Goal: Complete application form: Fill out and submit a form for a specific purpose

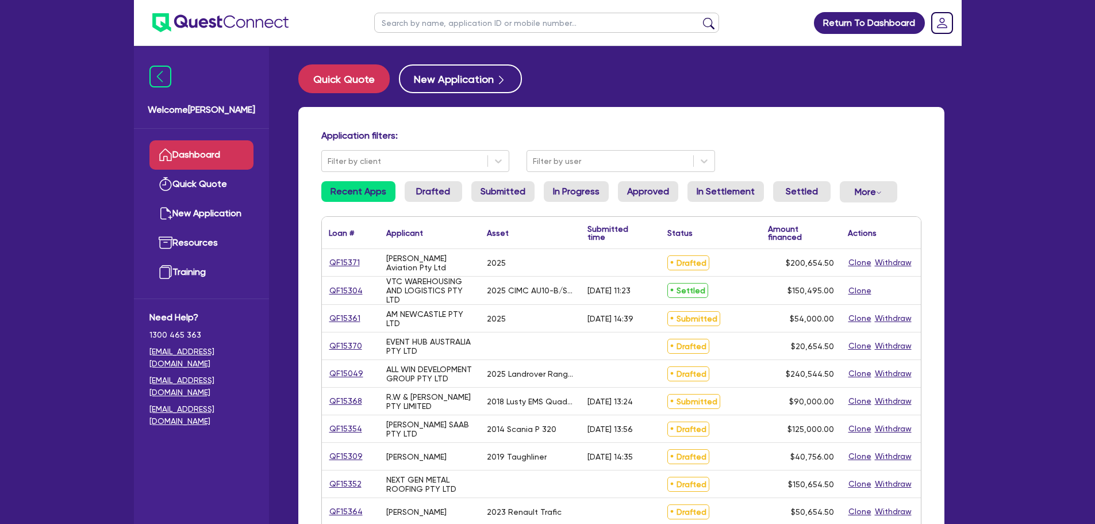
click at [440, 32] on input "text" at bounding box center [546, 23] width 345 height 20
type input "amber"
click at [699, 17] on button "submit" at bounding box center [708, 25] width 18 height 16
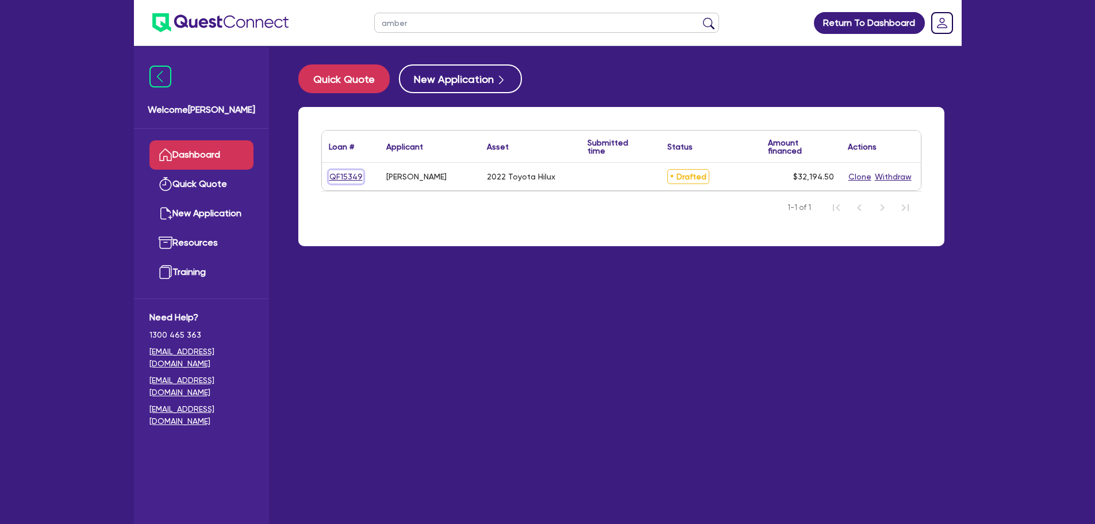
click at [343, 179] on link "QF15349" at bounding box center [346, 176] width 34 height 13
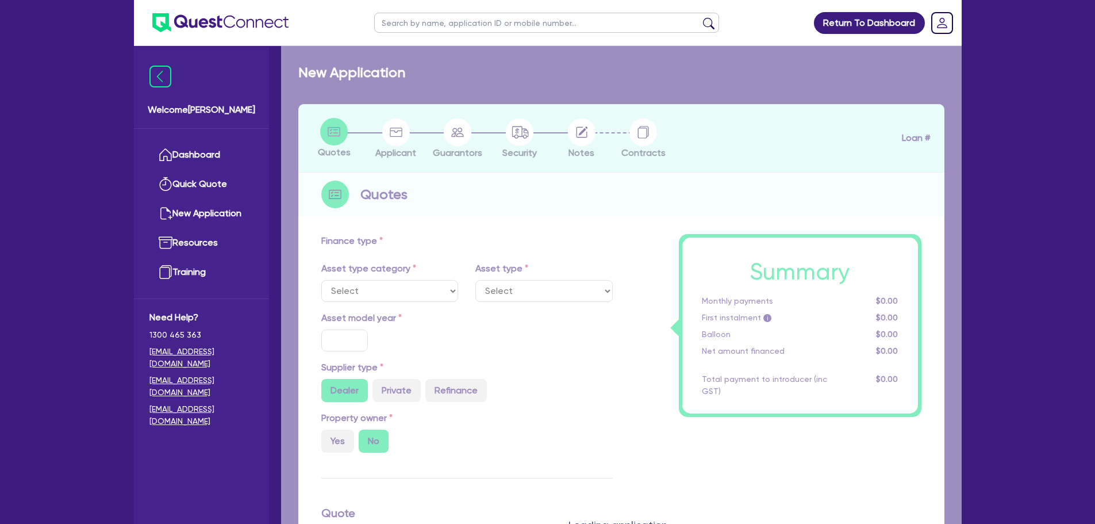
select select "CARS_AND_LIGHT_TRUCKS"
type input "2022"
type input "30,000"
type input "13.95"
type input "1,095"
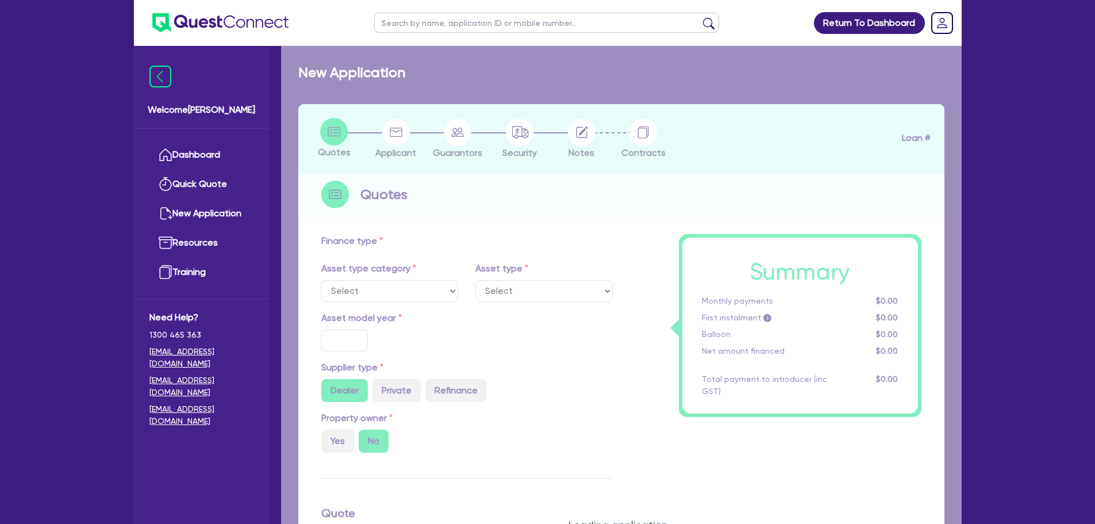
type input "900"
select select "PASSENGER_VEHICLES"
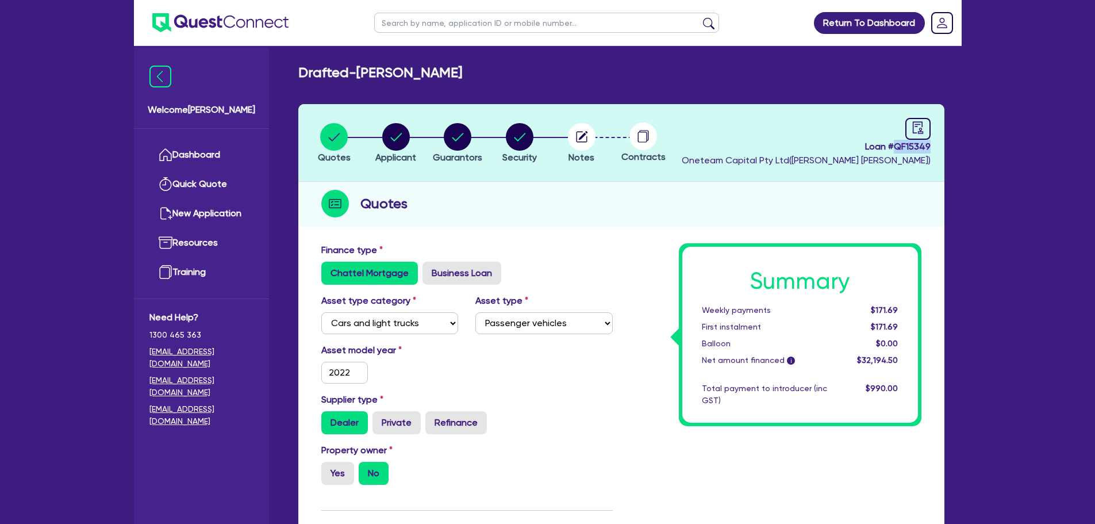
drag, startPoint x: 934, startPoint y: 147, endPoint x: 893, endPoint y: 150, distance: 40.9
click at [893, 150] on header "Quotes Applicant [GEOGRAPHIC_DATA] Security Notes Contracts Loan # QF15349 Onet…" at bounding box center [621, 143] width 646 height 78
copy span "QF15349"
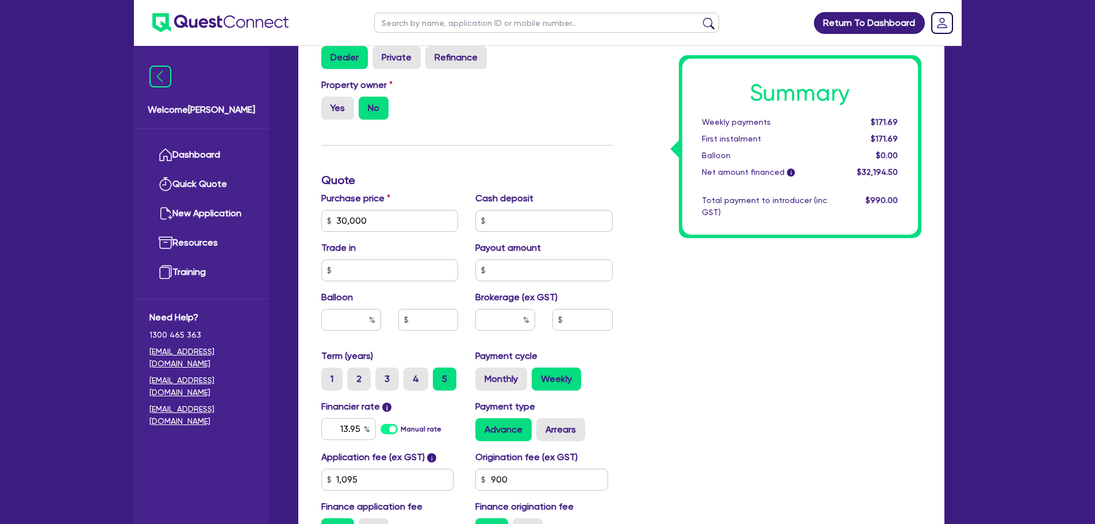
scroll to position [380, 0]
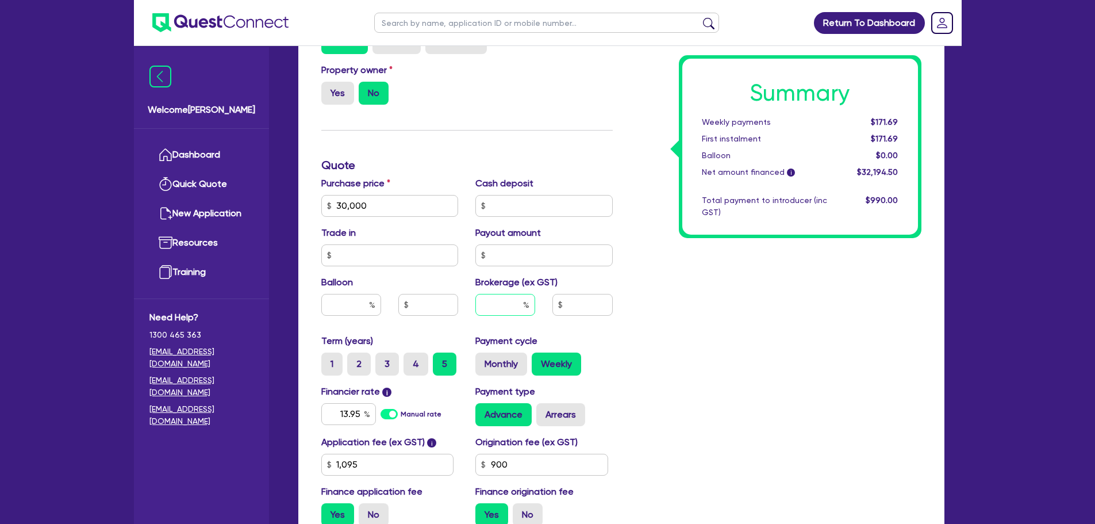
click at [507, 309] on input "text" at bounding box center [505, 305] width 60 height 22
type input "3"
type input "30,000"
type input "1,095"
click at [615, 341] on div "Payment cycle Monthly Weekly" at bounding box center [544, 354] width 155 height 41
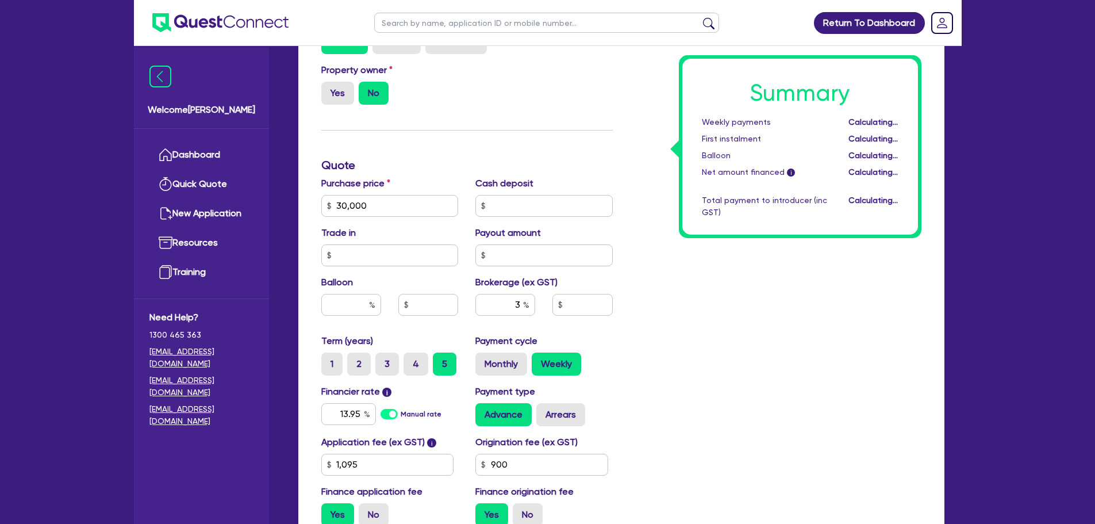
type input "30,000"
type input "965.84"
type input "1,095"
click at [521, 305] on input "3" at bounding box center [505, 305] width 60 height 22
type input "5"
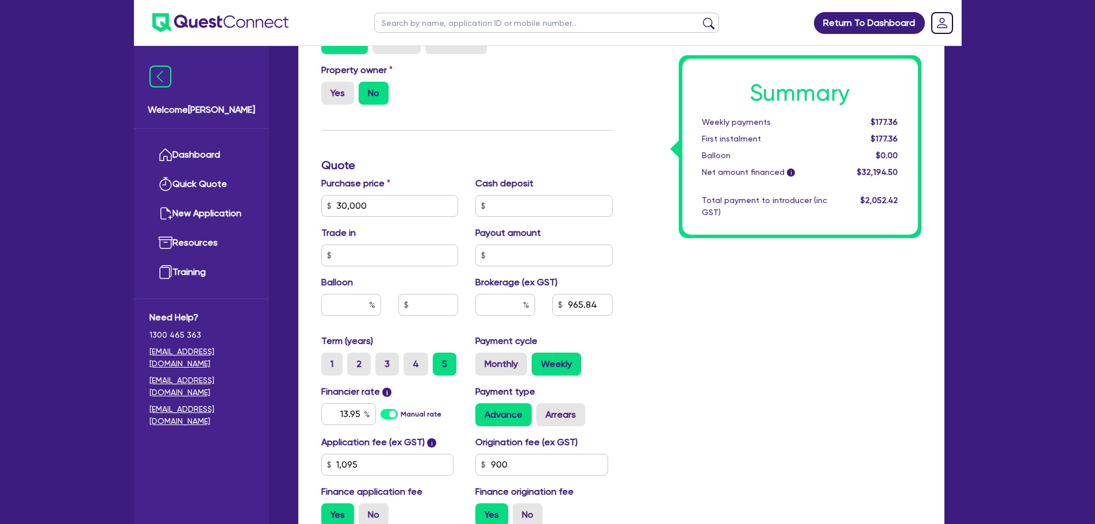
type input "30,000"
type input "1,095"
type input "30,000"
type input "1,095"
click at [651, 340] on div "Summary Weekly payments $171.69 First instalment $171.69 Balloon $0.00 Net amou…" at bounding box center [775, 199] width 309 height 672
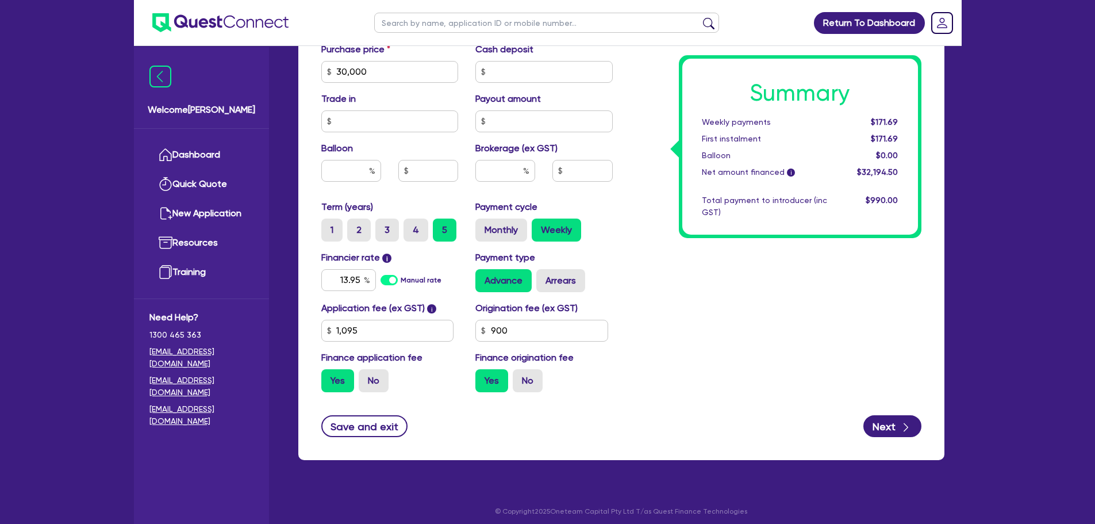
scroll to position [520, 0]
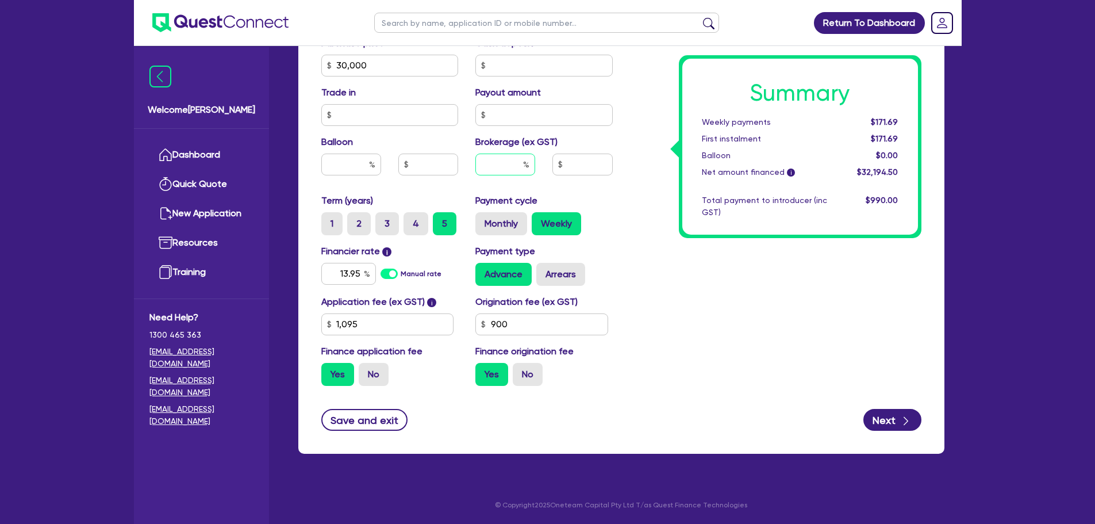
click at [488, 171] on input "text" at bounding box center [505, 164] width 60 height 22
type input "3"
type input "30,000"
type input "1,095"
click at [630, 233] on div "Summary Weekly payments Calculating... First instalment Calculating... Balloon …" at bounding box center [775, 59] width 309 height 672
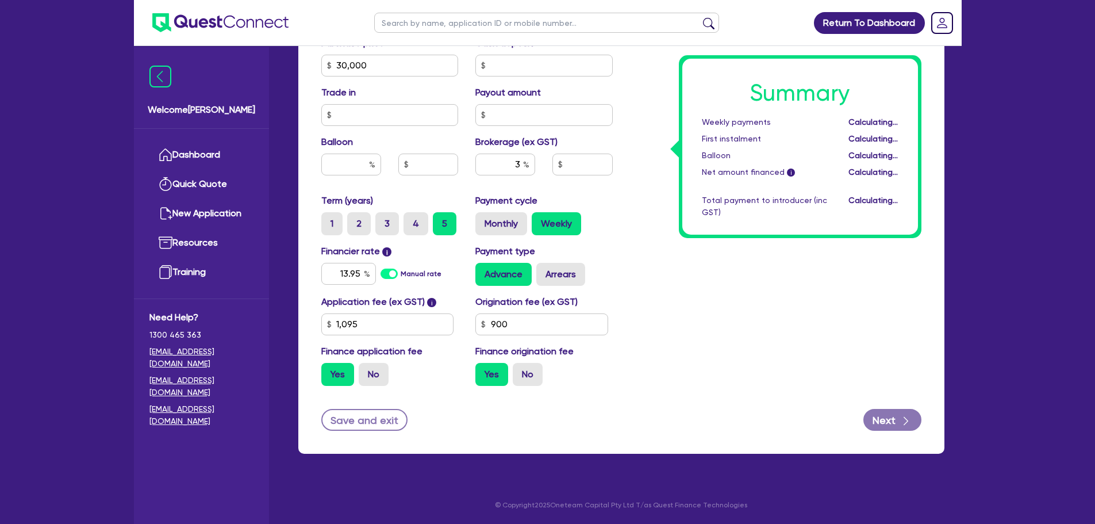
type input "30,000"
type input "965.84"
type input "1,095"
click at [517, 161] on input "3" at bounding box center [505, 164] width 60 height 22
click at [518, 163] on input "3" at bounding box center [505, 164] width 60 height 22
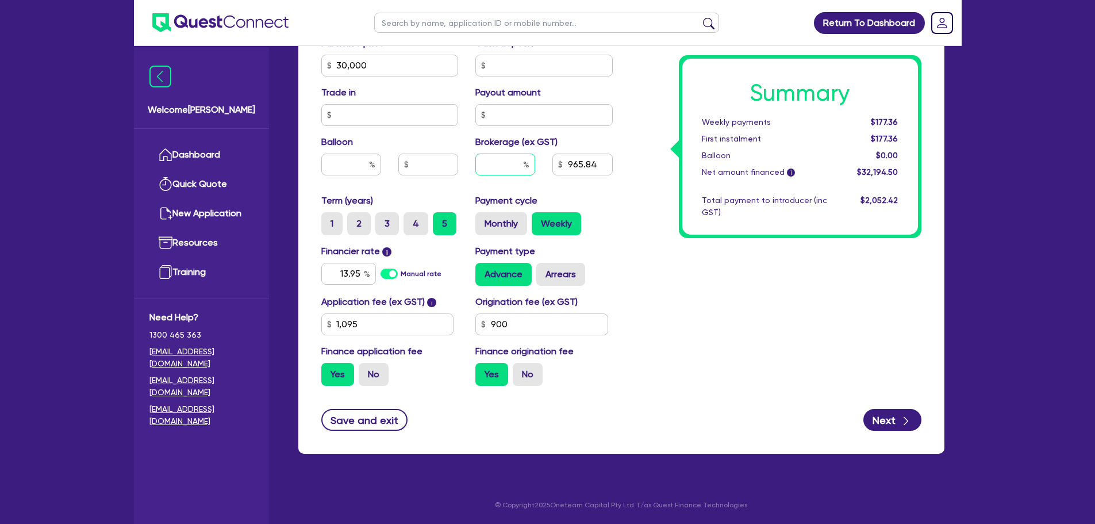
click at [518, 163] on input "text" at bounding box center [505, 164] width 60 height 22
type input "4"
type input "30,000"
type input "1,095"
type input "30,000"
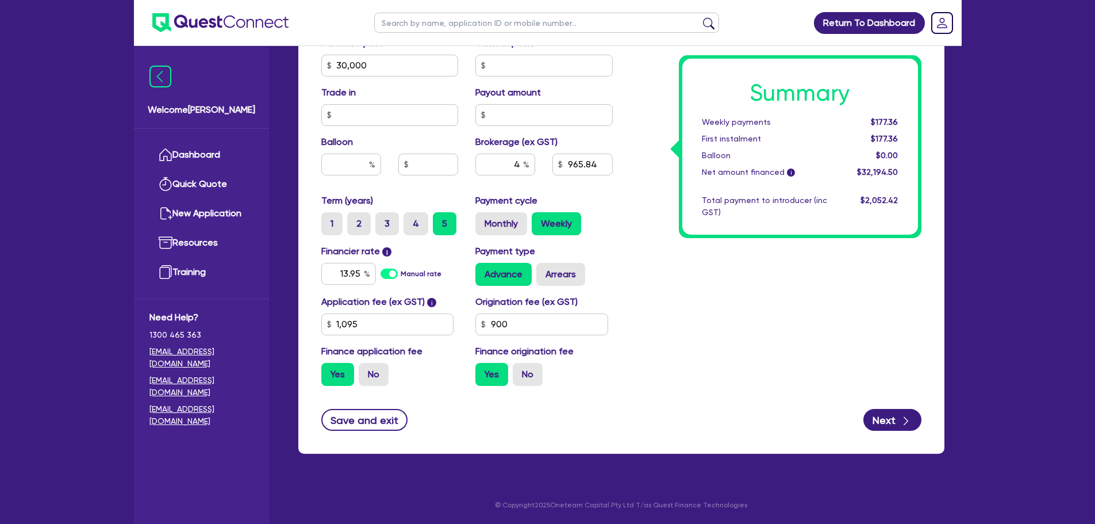
type input "1,287.78"
type input "1,095"
click at [694, 243] on div "Summary Weekly payments $179.25 First instalment $179.25 Balloon $0.00 Net amou…" at bounding box center [775, 59] width 309 height 672
click at [877, 409] on button "Next" at bounding box center [892, 420] width 58 height 22
type input "30,000"
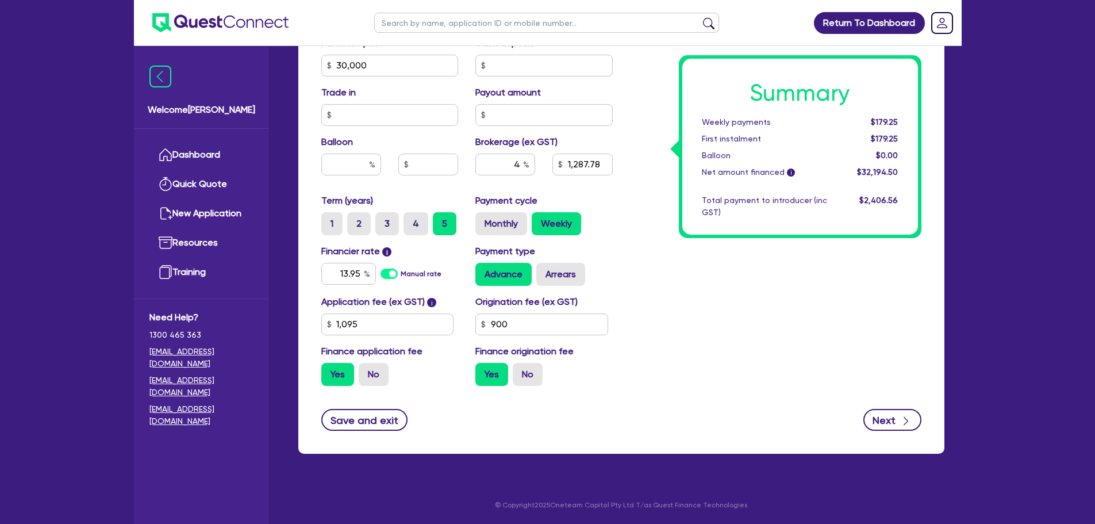
type input "1,287.78"
type input "1,095"
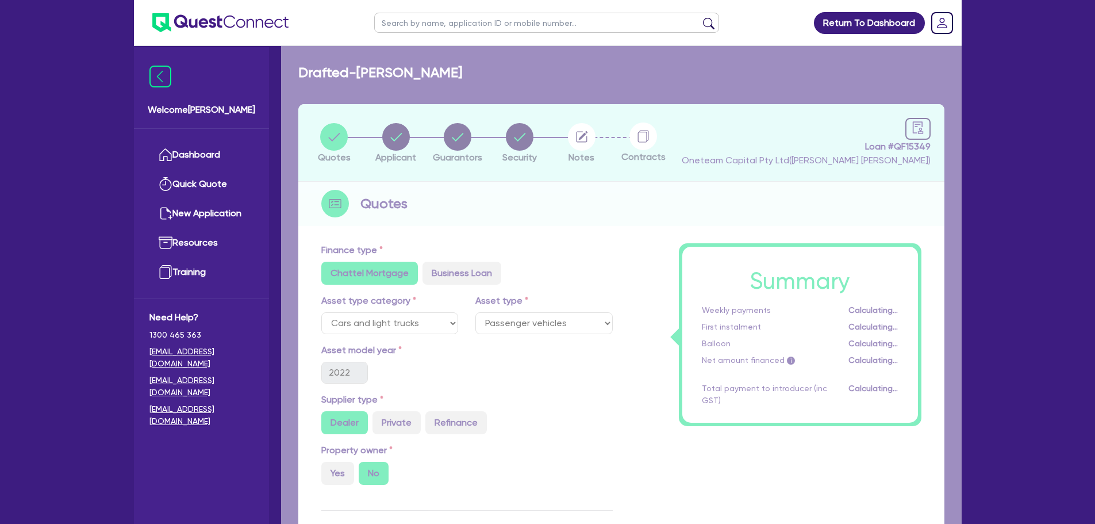
select select "SOLE_TRADER"
select select "ADMINISTRATIVE_SUPPORT"
select select "DOMESTIC_COMMERCIAL_CLEANING"
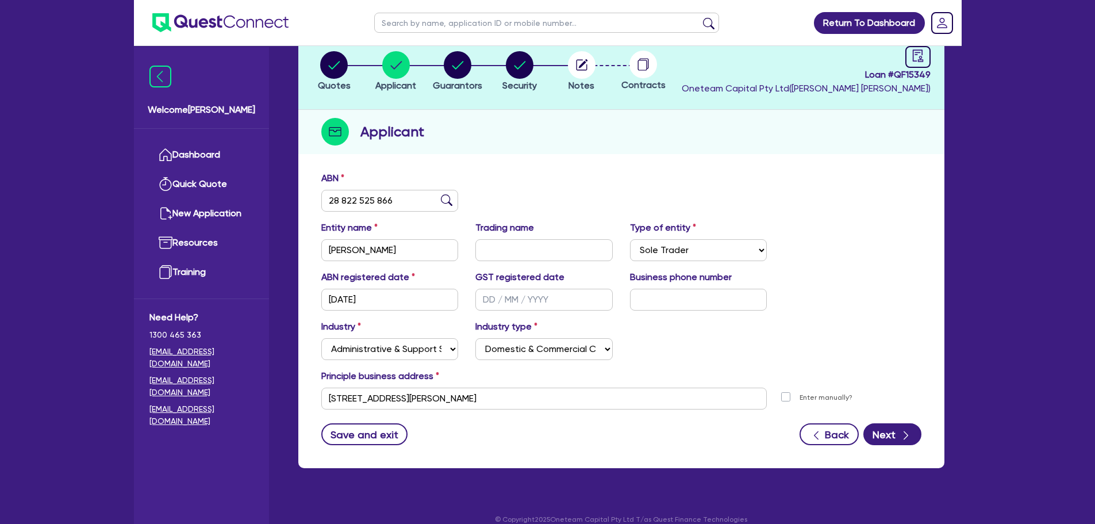
scroll to position [86, 0]
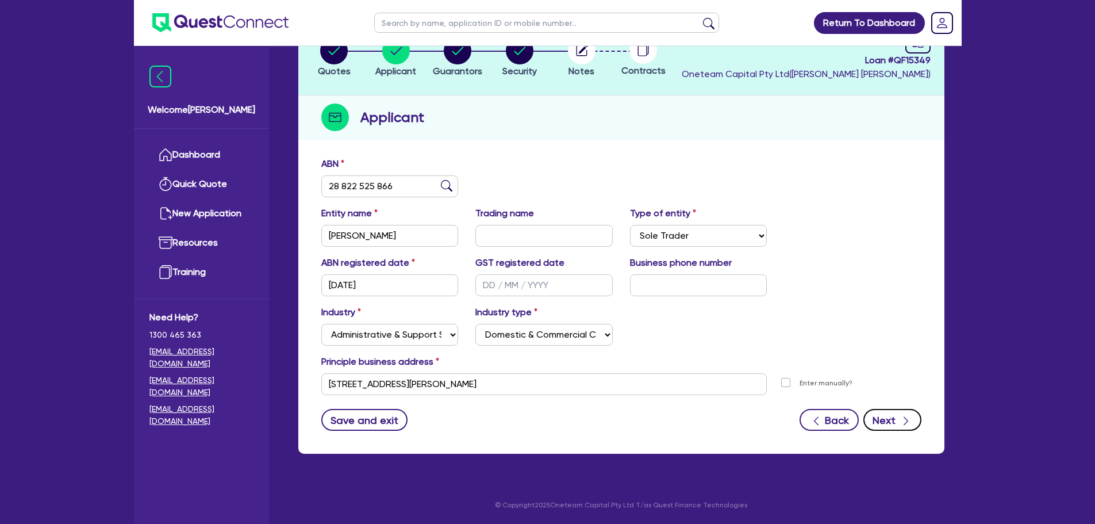
click at [882, 423] on button "Next" at bounding box center [892, 420] width 58 height 22
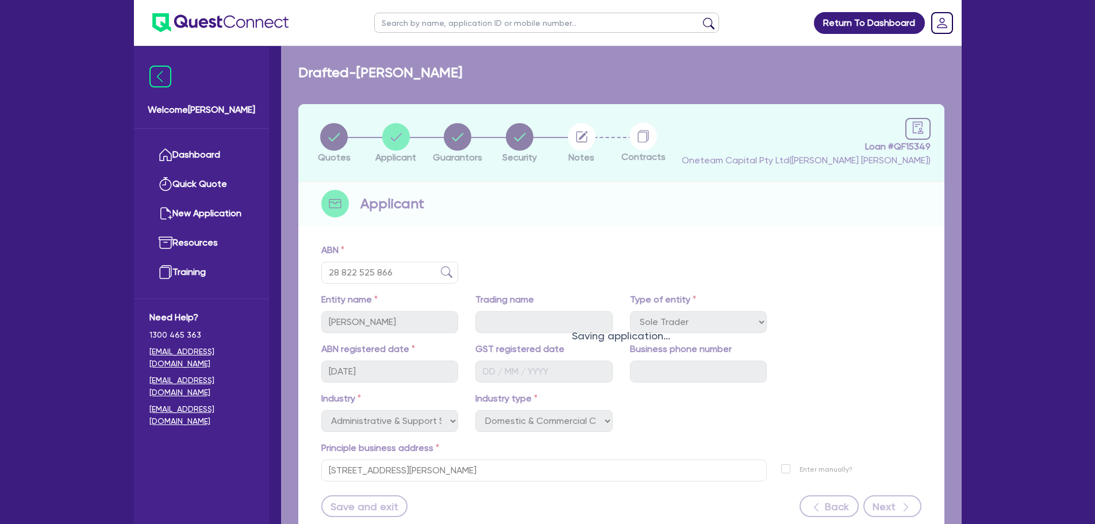
select select "MISS"
select select "[GEOGRAPHIC_DATA]"
select select "SINGLE"
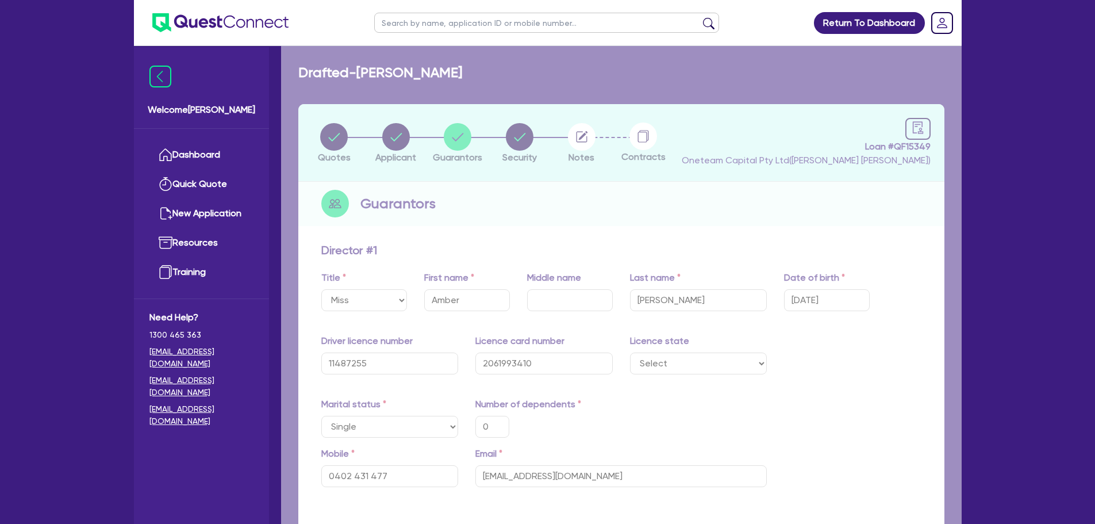
type input "0"
type input "0402 431 477"
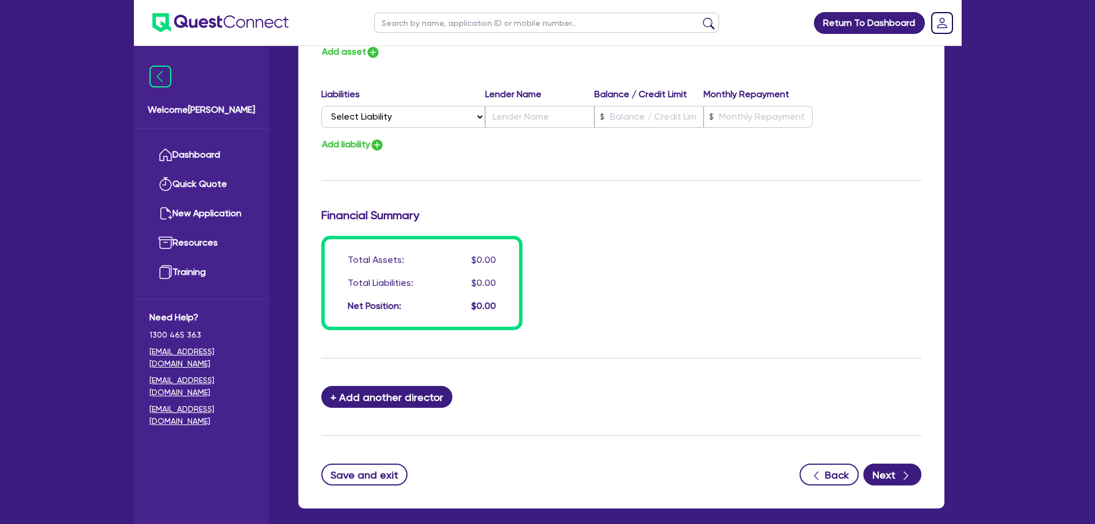
scroll to position [771, 0]
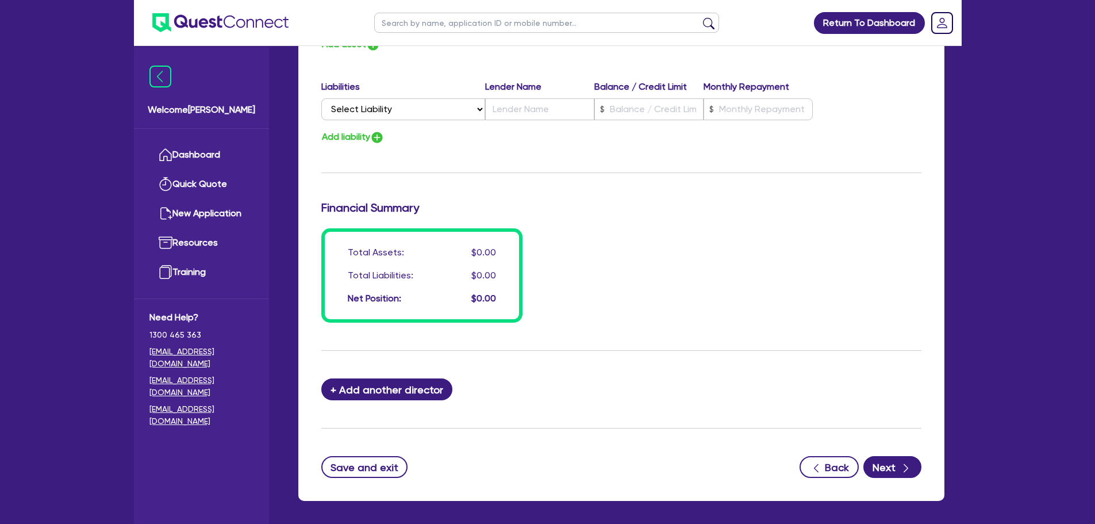
click at [889, 464] on button "Next" at bounding box center [892, 467] width 58 height 22
select select "CARS_AND_LIGHT_TRUCKS"
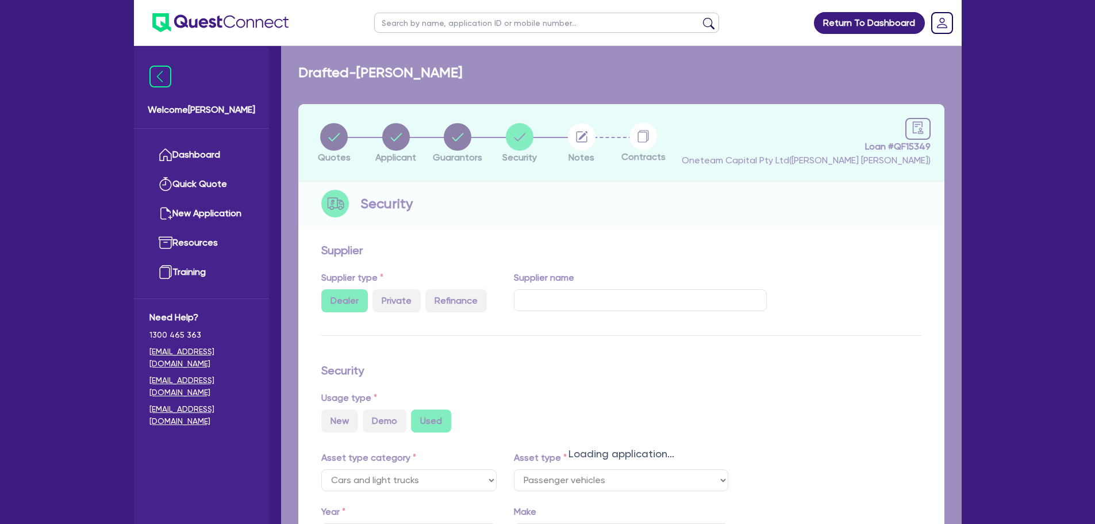
select select "PASSENGER_VEHICLES"
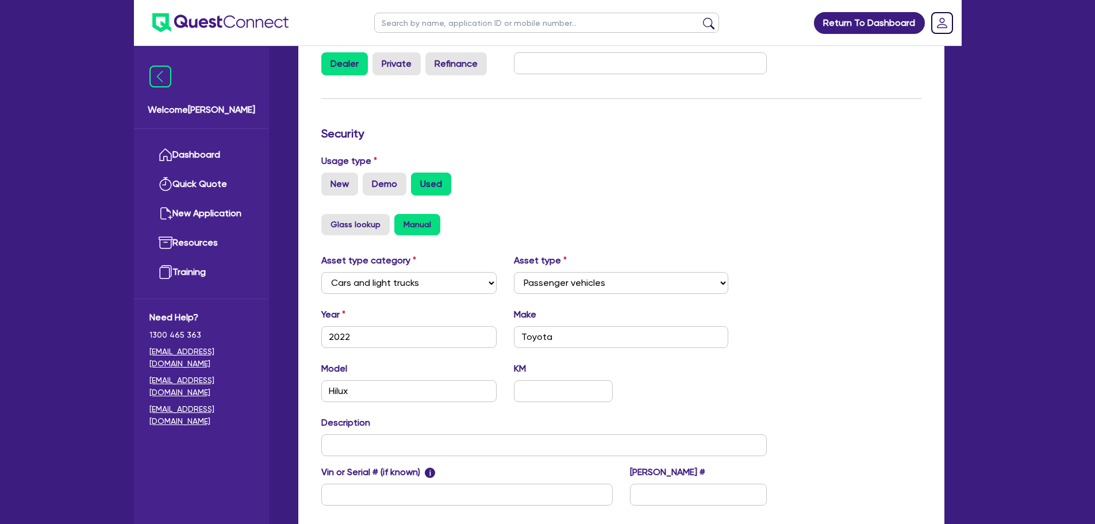
scroll to position [361, 0]
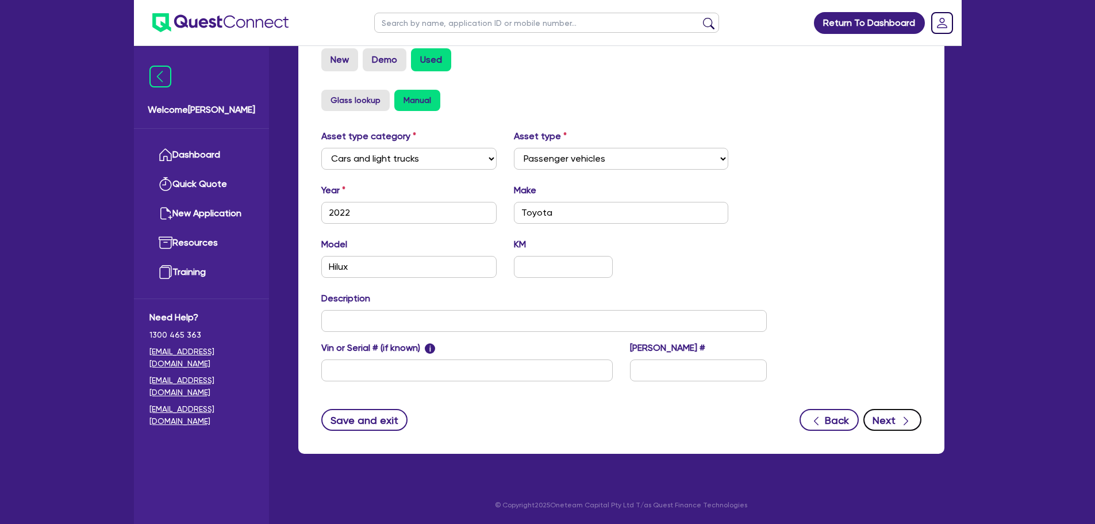
click at [871, 418] on button "Next" at bounding box center [892, 420] width 58 height 22
select select "Other"
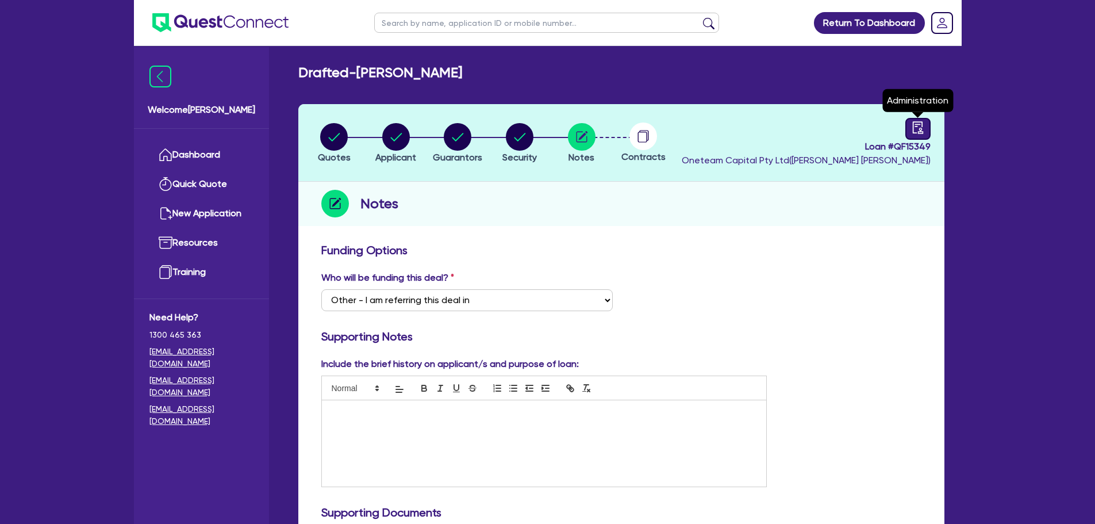
click at [921, 125] on icon "audit" at bounding box center [917, 127] width 13 height 13
select select "DRAFTED_NEW"
select select "Other"
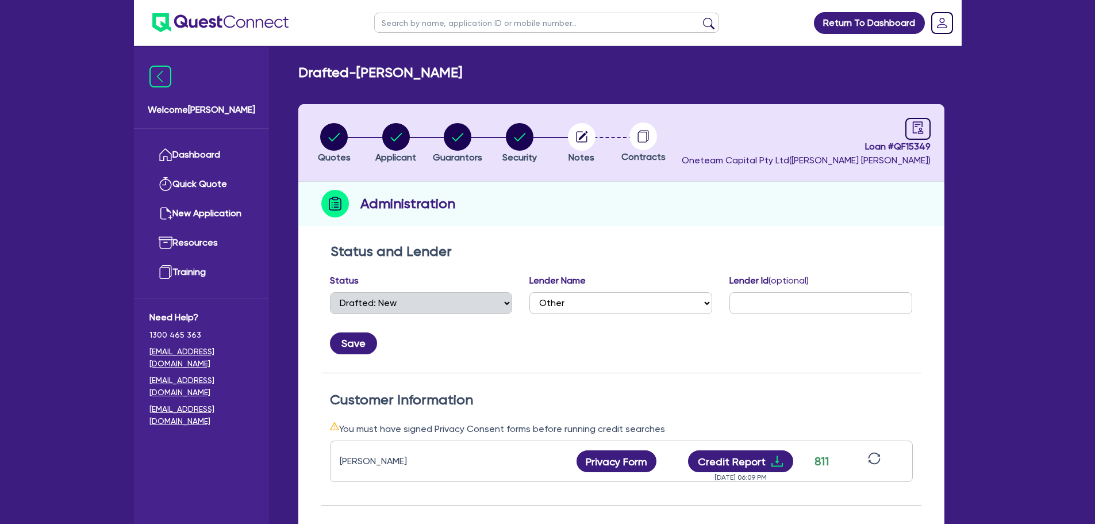
click at [994, 165] on div "Return To Dashboard Edit Profile Logout Welcome [PERSON_NAME] Quick Quote New A…" at bounding box center [547, 416] width 1095 height 832
click at [738, 457] on button "Credit Report" at bounding box center [740, 461] width 105 height 22
click at [578, 209] on div "Administration" at bounding box center [621, 204] width 646 height 44
click at [619, 272] on div "Status and Lender Status Select Quoted Drafted: New Drafted: Amended Submitted:…" at bounding box center [621, 308] width 600 height 130
click at [391, 145] on circle "button" at bounding box center [396, 137] width 28 height 28
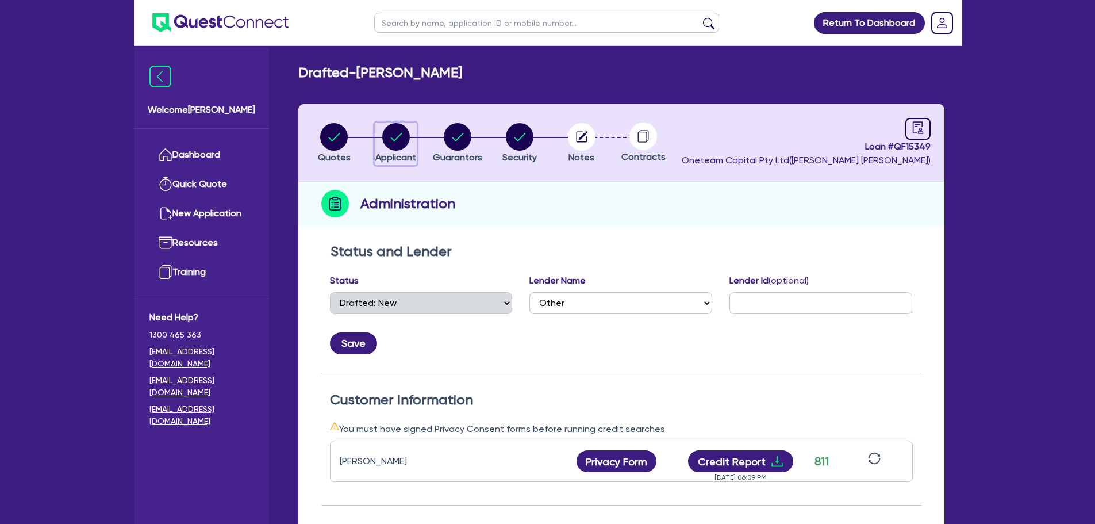
select select "SOLE_TRADER"
select select "ADMINISTRATIVE_SUPPORT"
select select "DOMESTIC_COMMERCIAL_CLEANING"
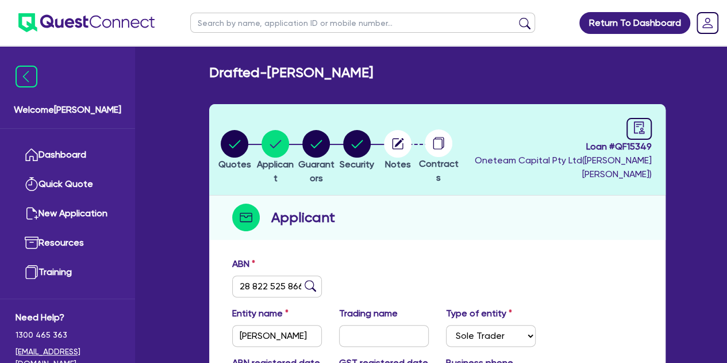
click at [459, 245] on div "Quotes Applicant [GEOGRAPHIC_DATA] Security Notes Contracts Loan # QF15349 Onet…" at bounding box center [437, 335] width 456 height 463
click at [379, 230] on div "Applicant" at bounding box center [437, 217] width 456 height 44
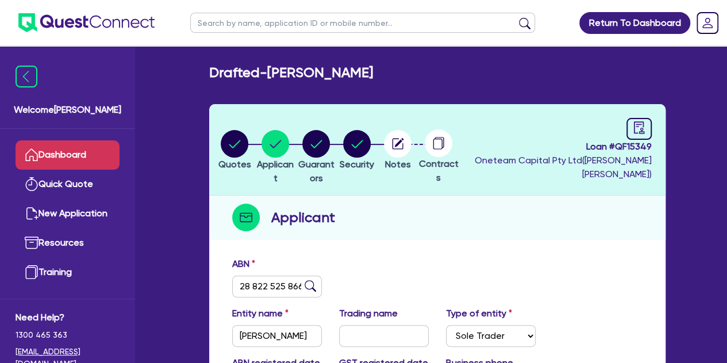
click at [93, 145] on link "Dashboard" at bounding box center [68, 154] width 104 height 29
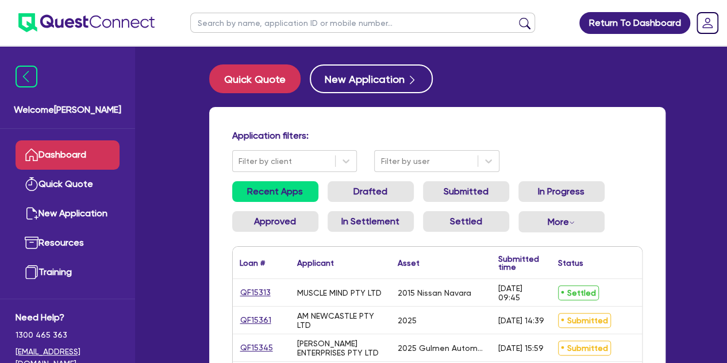
click at [259, 36] on ul at bounding box center [363, 22] width 368 height 45
click at [253, 32] on input "text" at bounding box center [362, 23] width 345 height 20
type input "amber"
click at [515, 17] on button "submit" at bounding box center [524, 25] width 18 height 16
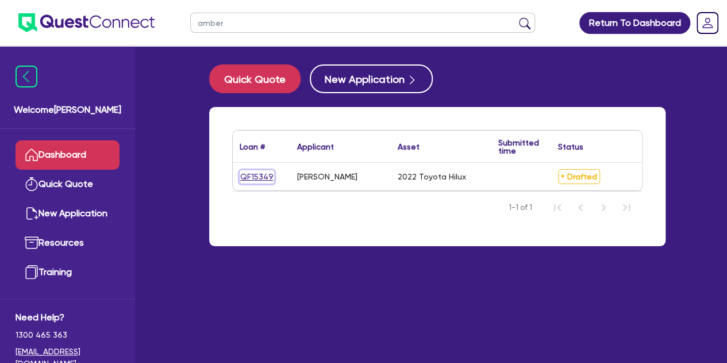
click at [255, 176] on link "QF15349" at bounding box center [257, 176] width 34 height 13
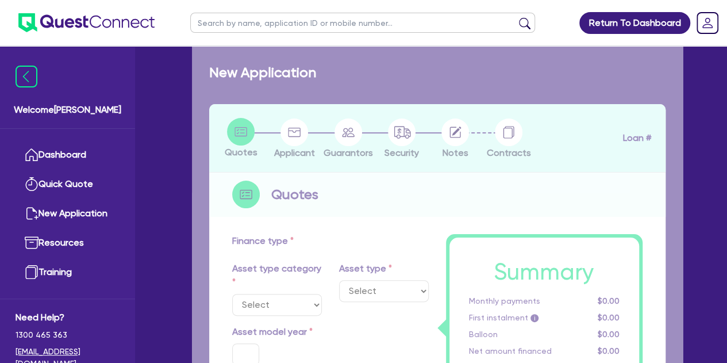
select select "CARS_AND_LIGHT_TRUCKS"
type input "2022"
type input "30,000"
type input "4"
type input "1,287.78"
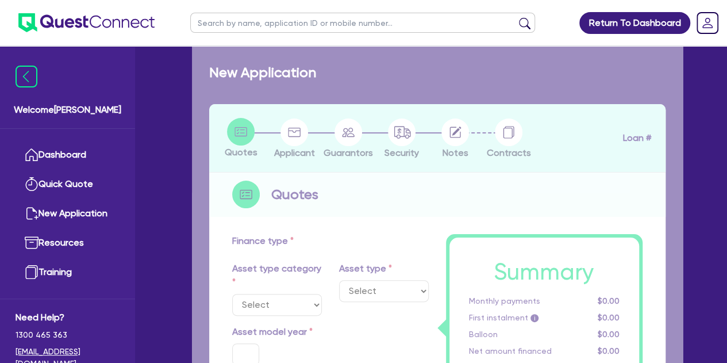
type input "13.95"
type input "1,095"
type input "900"
select select "PASSENGER_VEHICLES"
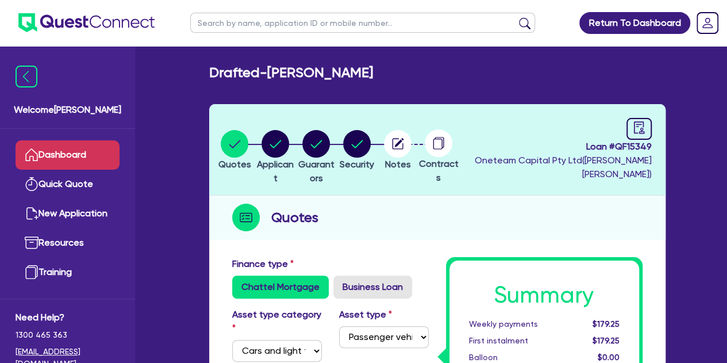
click at [68, 154] on link "Dashboard" at bounding box center [68, 154] width 104 height 29
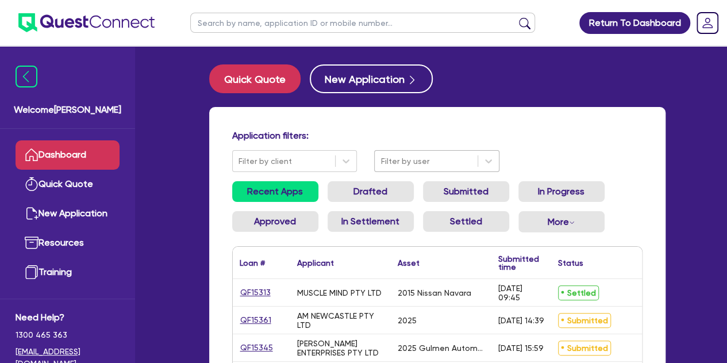
click at [429, 170] on div "Filter by user" at bounding box center [426, 161] width 103 height 19
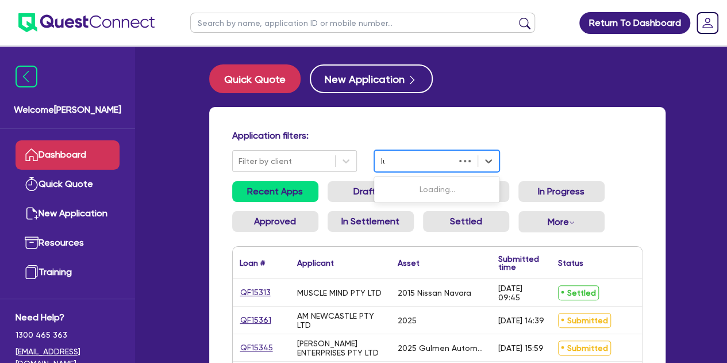
type input "luk"
click at [386, 182] on div "[PERSON_NAME]" at bounding box center [436, 189] width 125 height 21
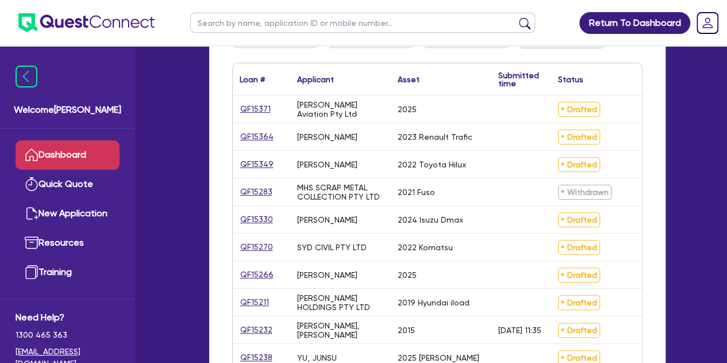
scroll to position [184, 0]
click at [259, 215] on link "QF15330" at bounding box center [257, 218] width 34 height 13
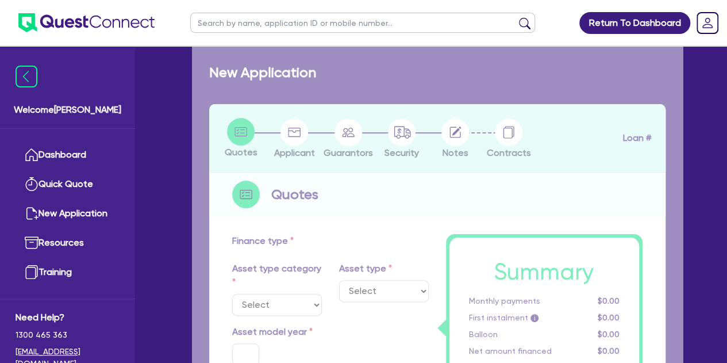
select select "CARS_AND_LIGHT_TRUCKS"
type input "2024"
type input "50,000"
type input "10,000"
type input "5"
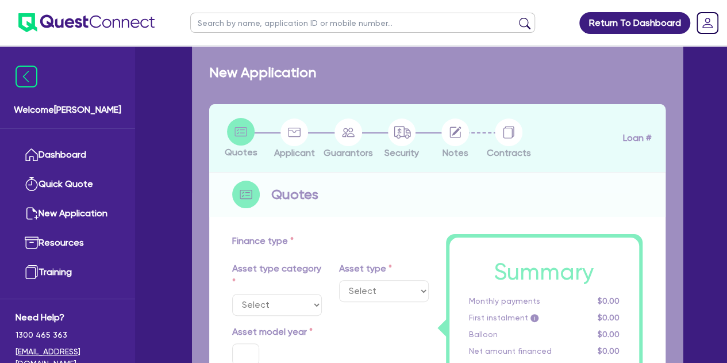
type input "2,032.73"
type input "8.5"
select select "PASSENGER_VEHICLES"
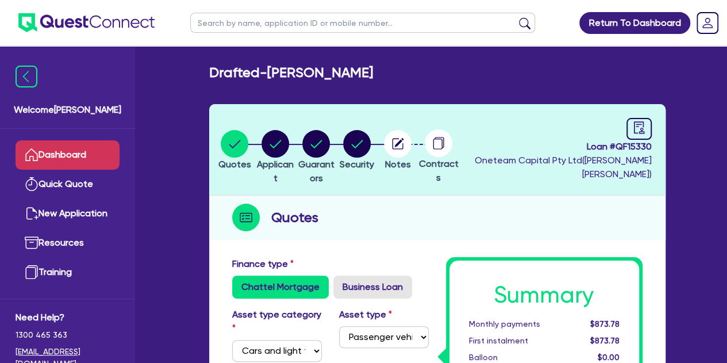
click at [77, 145] on link "Dashboard" at bounding box center [68, 154] width 104 height 29
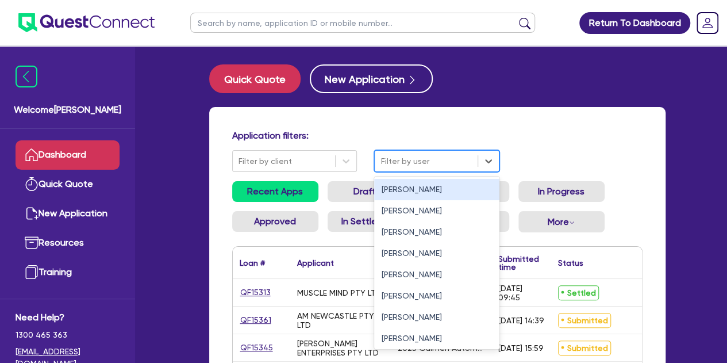
click at [402, 163] on div at bounding box center [425, 161] width 91 height 14
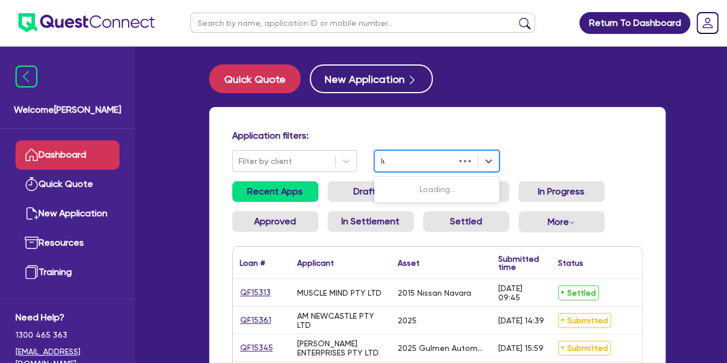
type input "luk"
click at [406, 187] on div "[PERSON_NAME]" at bounding box center [436, 189] width 125 height 21
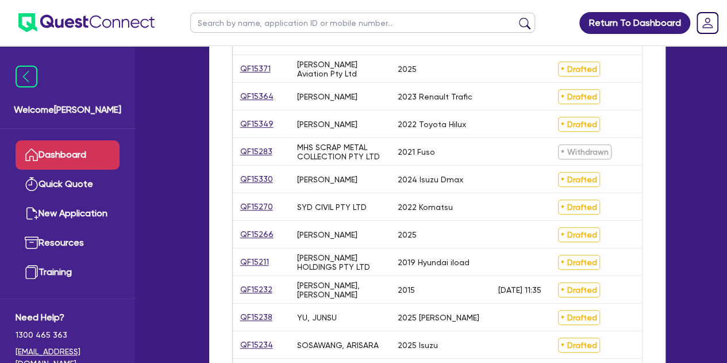
scroll to position [236, 0]
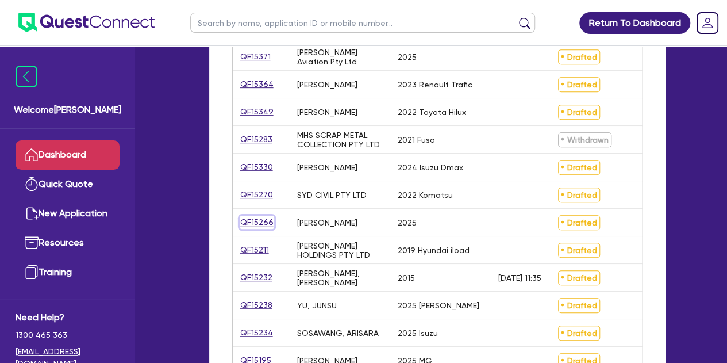
click at [256, 221] on link "QF15266" at bounding box center [257, 221] width 34 height 13
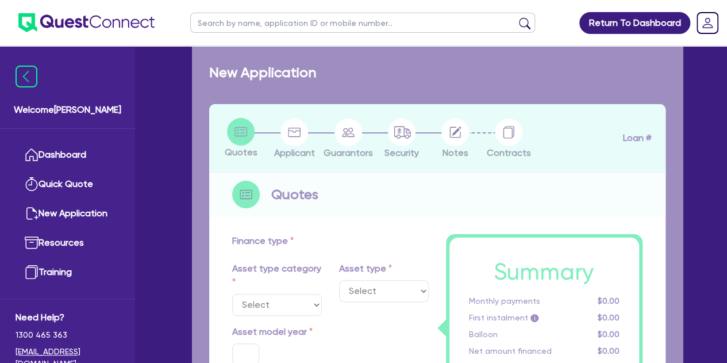
select select "TERTIARY_ASSETS"
type input "2025"
radio input "true"
type input "50,000"
type input "6"
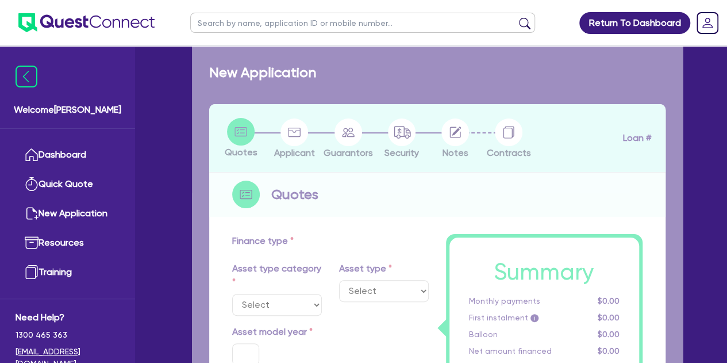
type input "3,092.07"
type input "10.94"
type input "495"
type input "900"
select select "IT_EQUIPMENT"
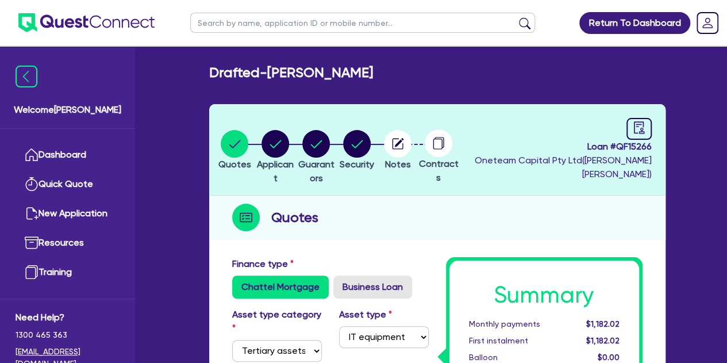
click at [30, 64] on div "Welcome [PERSON_NAME]" at bounding box center [67, 88] width 135 height 82
click at [31, 71] on img at bounding box center [27, 77] width 22 height 22
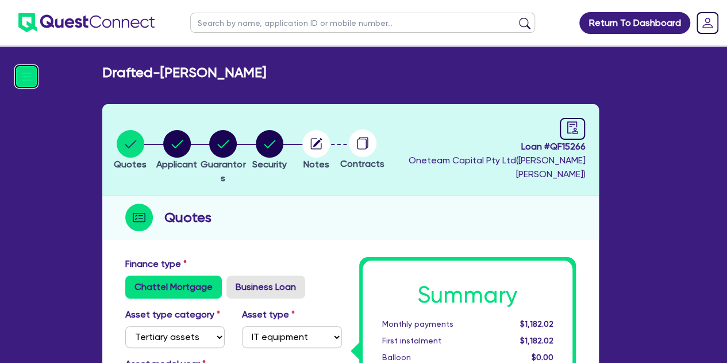
click at [31, 71] on img at bounding box center [27, 77] width 22 height 22
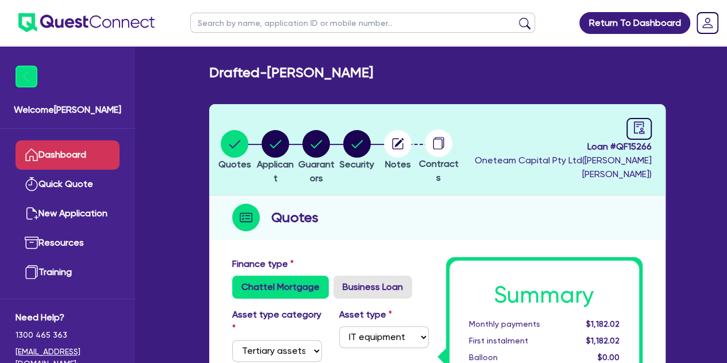
click at [48, 152] on link "Dashboard" at bounding box center [68, 154] width 104 height 29
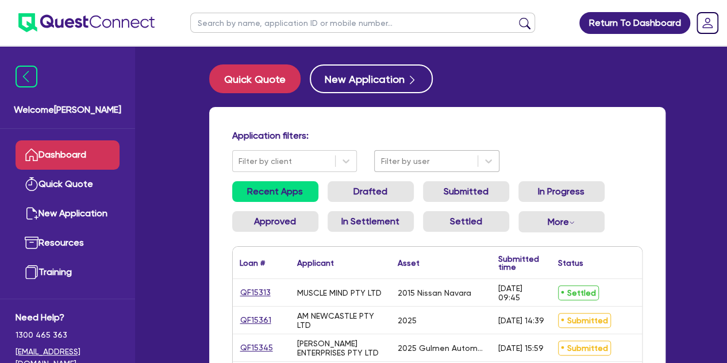
click at [433, 165] on div at bounding box center [425, 161] width 91 height 14
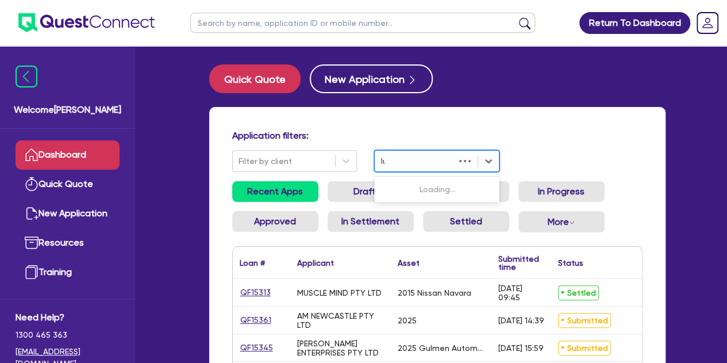
type input "luk"
click at [410, 185] on div "[PERSON_NAME]" at bounding box center [436, 189] width 125 height 21
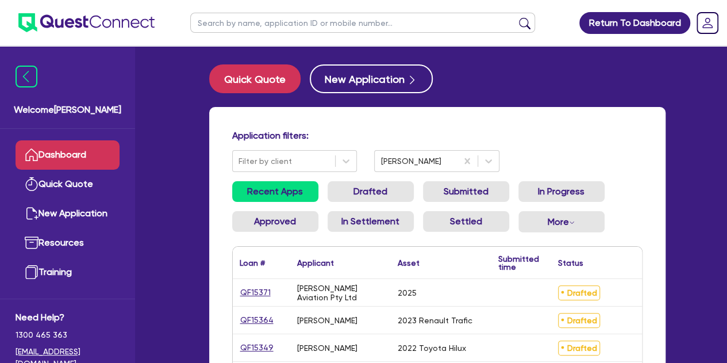
click at [246, 18] on input "text" at bounding box center [362, 23] width 345 height 20
type input "[PERSON_NAME]"
click at [515, 17] on button "submit" at bounding box center [524, 25] width 18 height 16
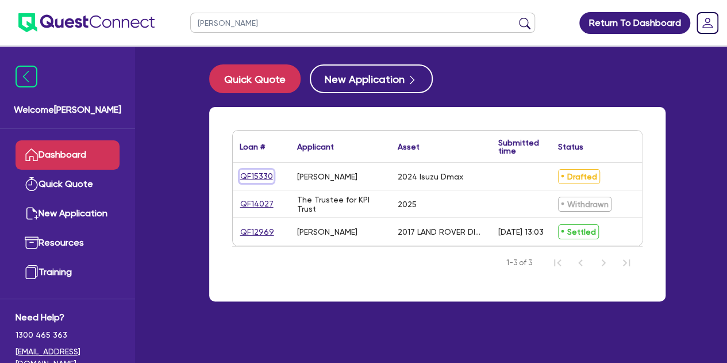
click at [254, 182] on link "QF15330" at bounding box center [257, 176] width 34 height 13
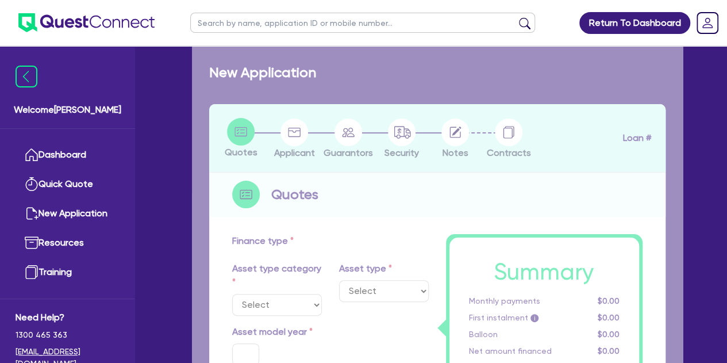
select select "CARS_AND_LIGHT_TRUCKS"
type input "2024"
type input "50,000"
type input "10,000"
type input "5"
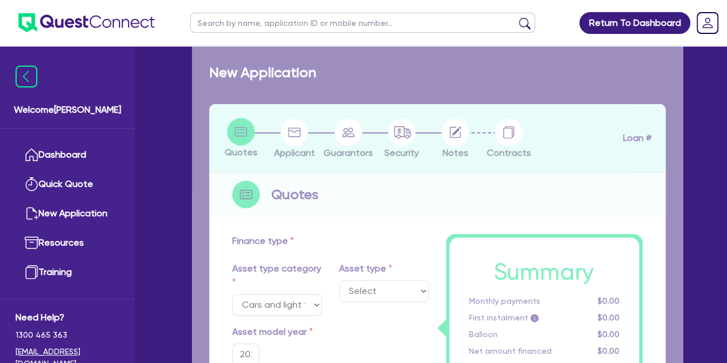
type input "2,032.73"
type input "8.5"
select select "PASSENGER_VEHICLES"
